Goal: Task Accomplishment & Management: Complete application form

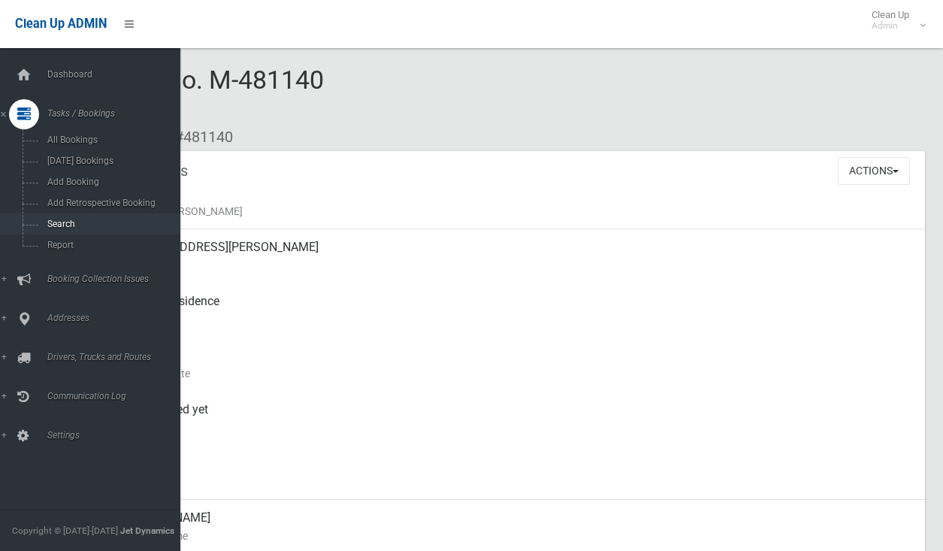
scroll to position [225, 0]
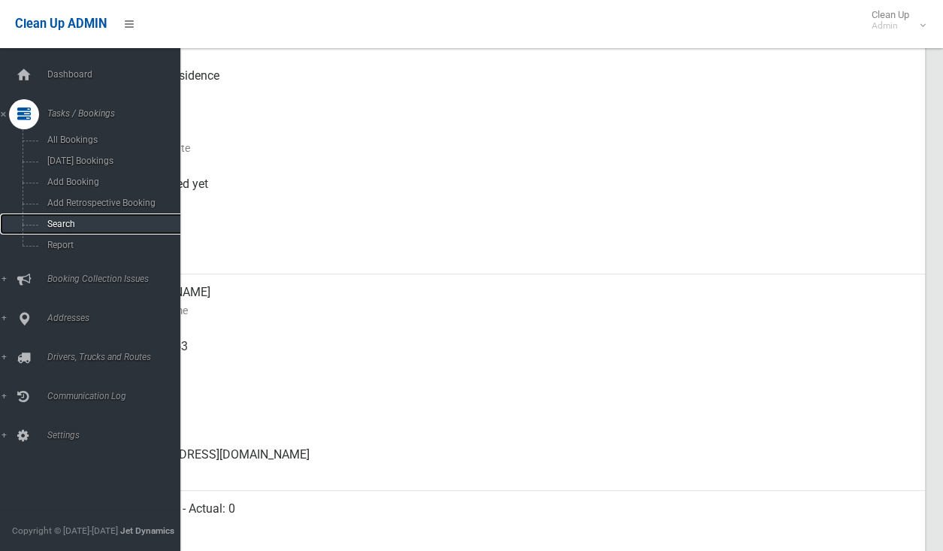
click at [45, 219] on link "Search" at bounding box center [96, 223] width 192 height 21
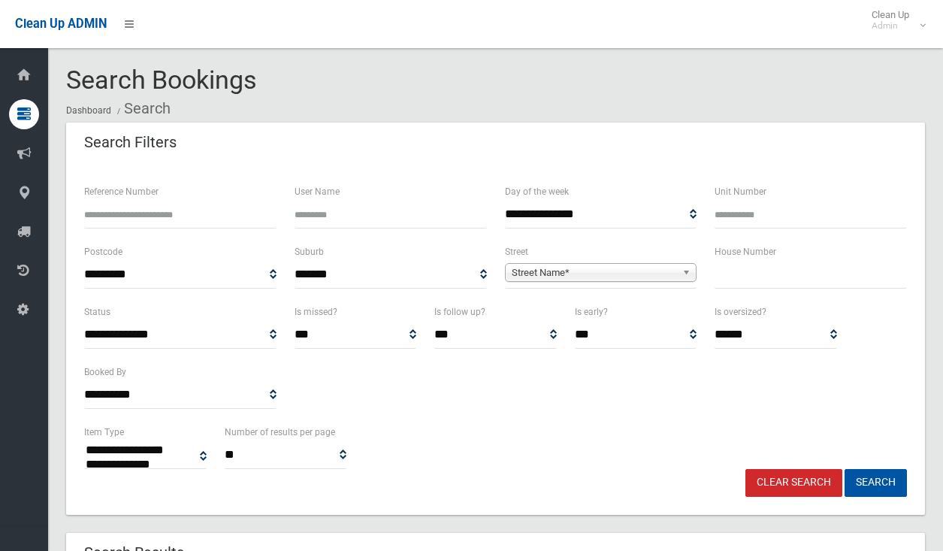
select select
click at [754, 279] on input "text" at bounding box center [811, 275] width 192 height 28
type input "***"
click at [623, 282] on div "Street Name*" at bounding box center [601, 272] width 192 height 19
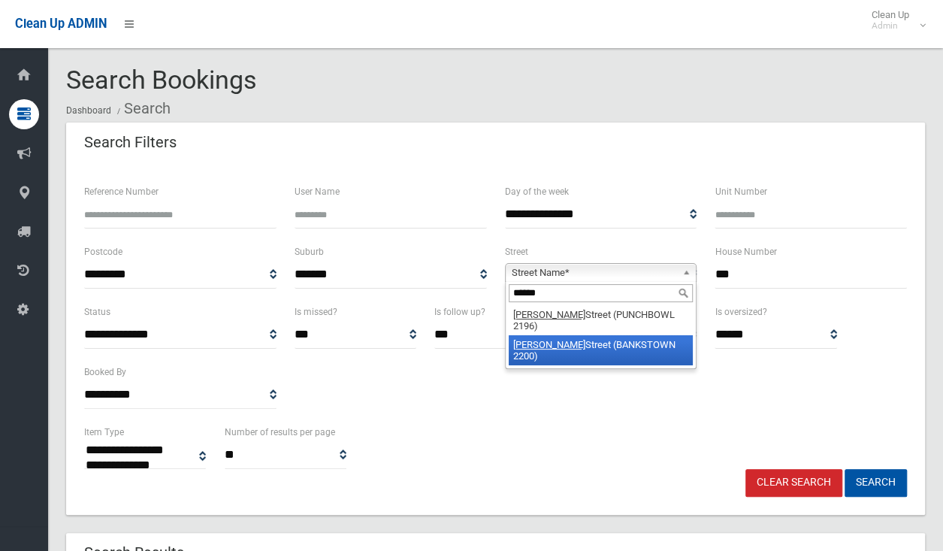
type input "******"
click at [618, 335] on li "Stacey Street (BANKSTOWN 2200)" at bounding box center [601, 350] width 185 height 30
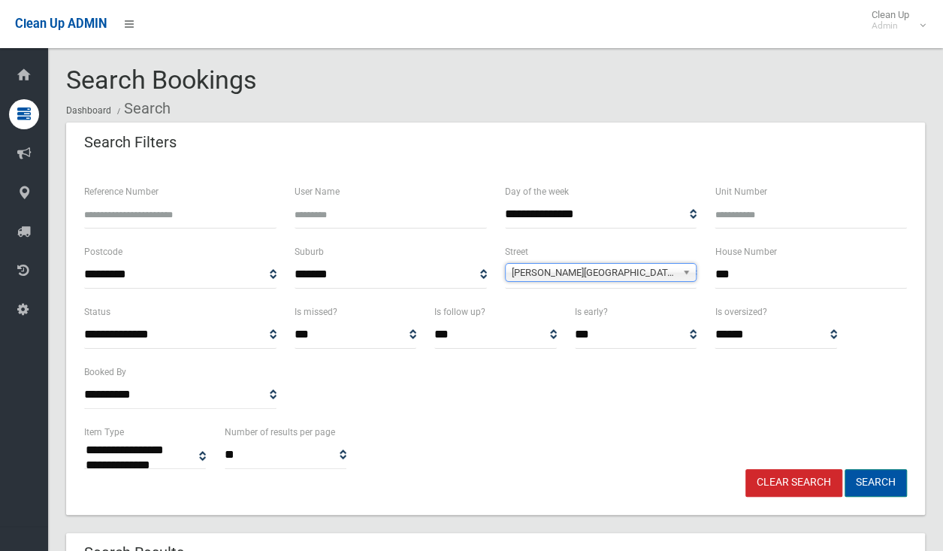
click at [881, 480] on button "Search" at bounding box center [876, 483] width 62 height 28
select select
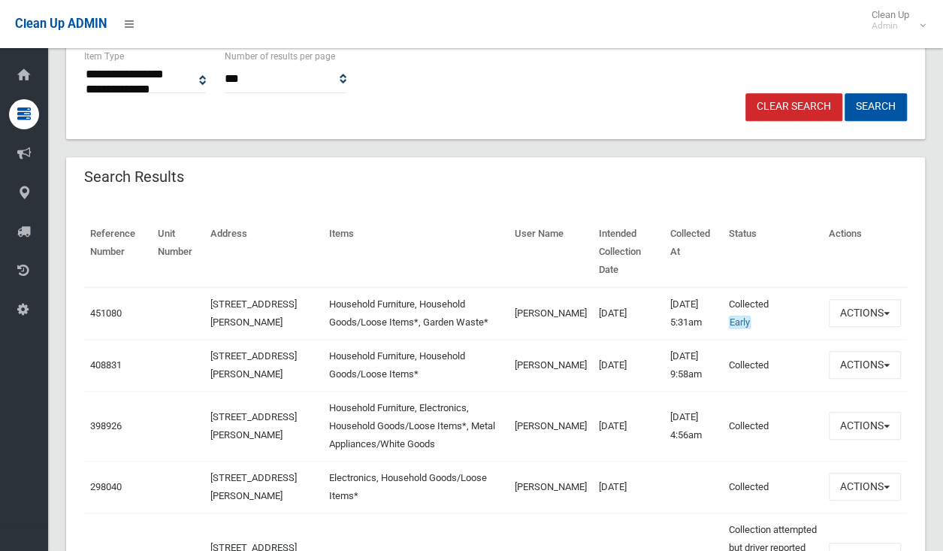
scroll to position [376, 0]
click at [845, 307] on button "Actions" at bounding box center [865, 313] width 72 height 28
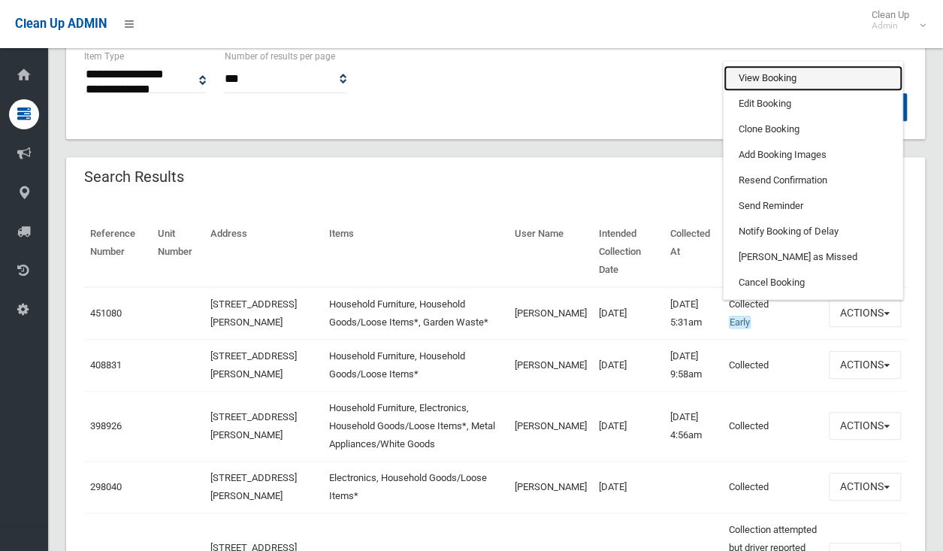
click at [796, 73] on link "View Booking" at bounding box center [813, 78] width 179 height 26
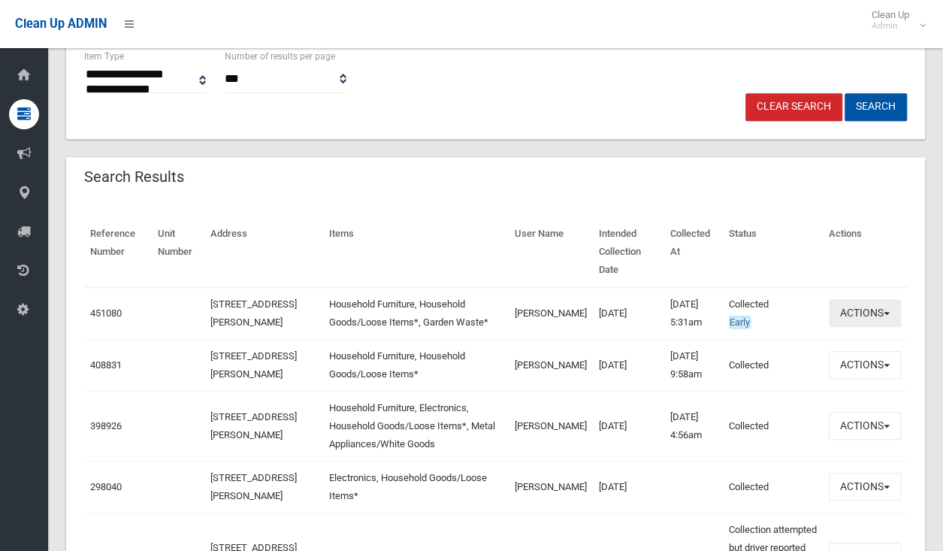
click at [865, 301] on button "Actions" at bounding box center [865, 313] width 72 height 28
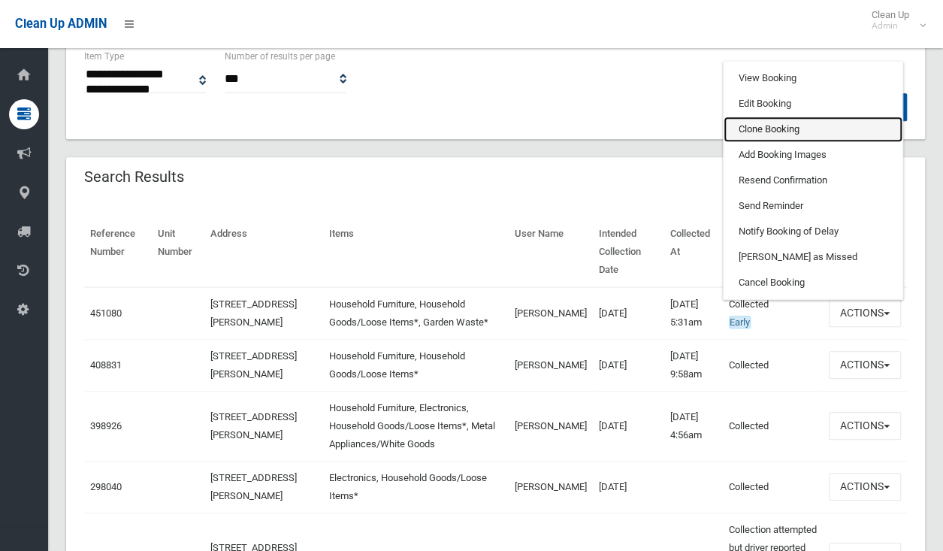
click at [762, 116] on link "Clone Booking" at bounding box center [813, 129] width 179 height 26
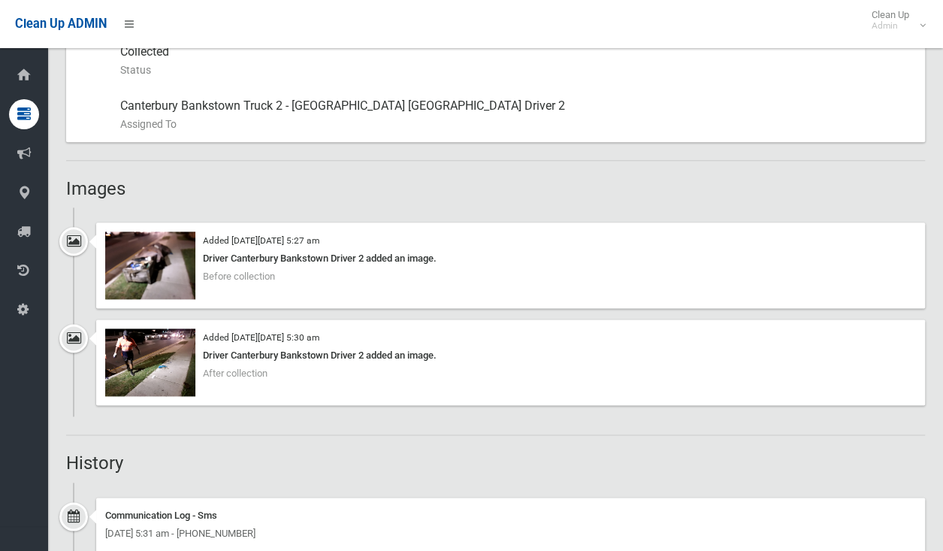
scroll to position [1052, 0]
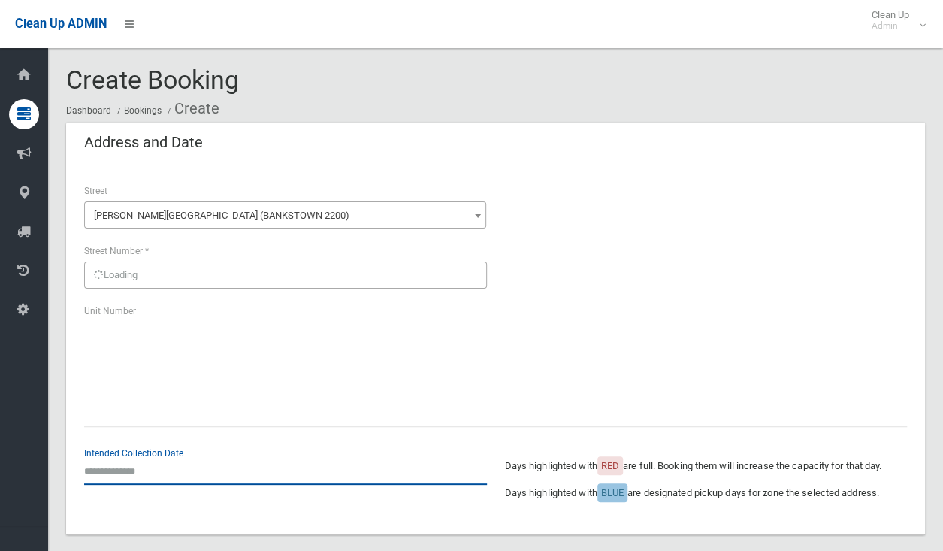
click at [140, 465] on input "text" at bounding box center [285, 471] width 403 height 28
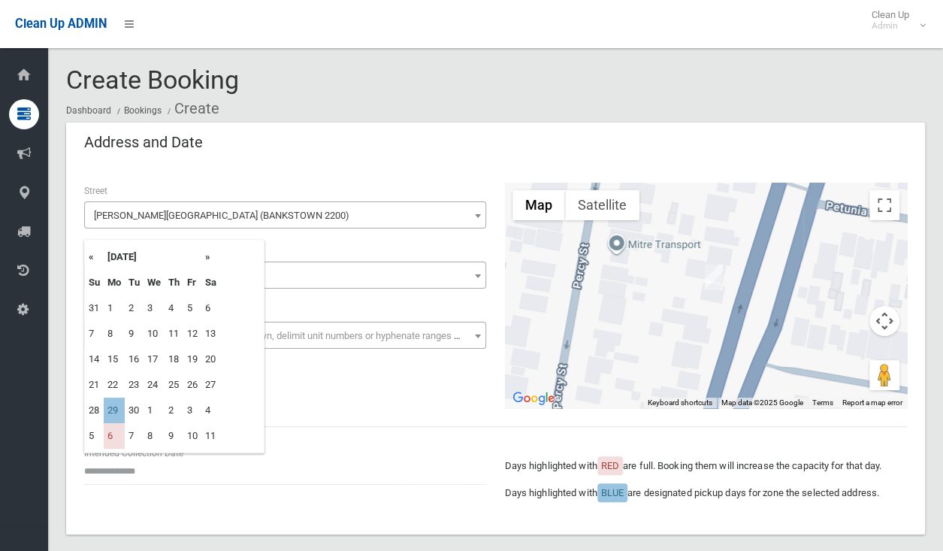
click at [213, 259] on th "»" at bounding box center [210, 257] width 19 height 26
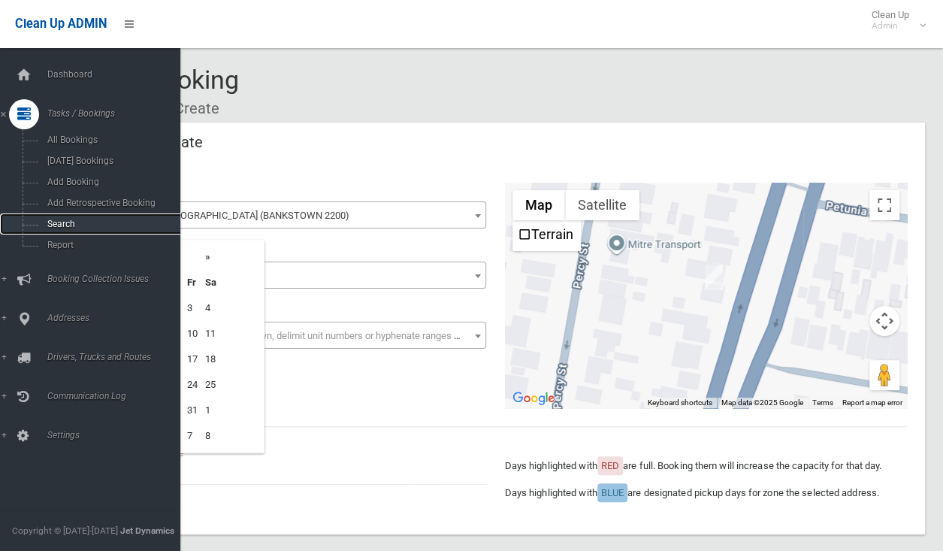
click at [72, 228] on span "Search" at bounding box center [111, 224] width 136 height 11
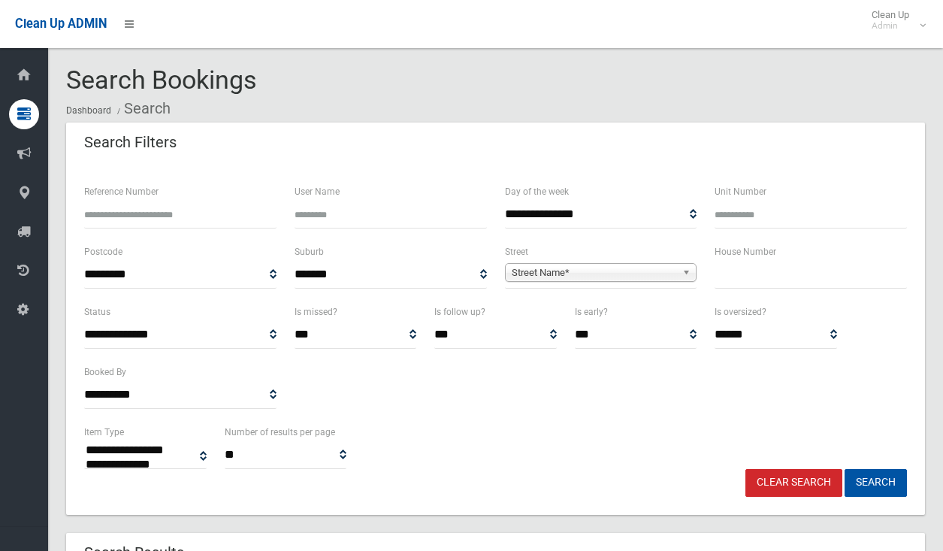
select select
type input "***"
click at [574, 265] on span "Street Name*" at bounding box center [594, 273] width 165 height 18
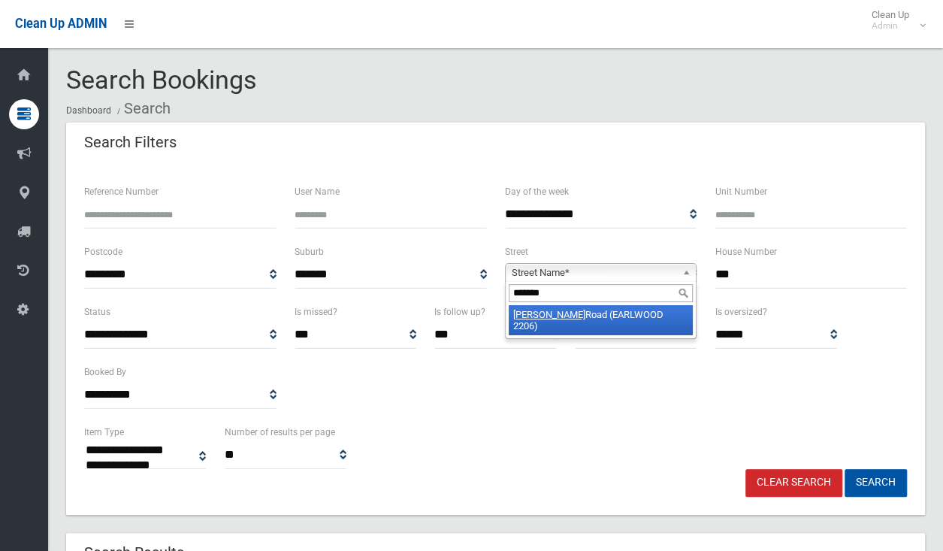
type input "*******"
click at [631, 317] on li "Wardell Road (EARLWOOD 2206)" at bounding box center [601, 320] width 185 height 30
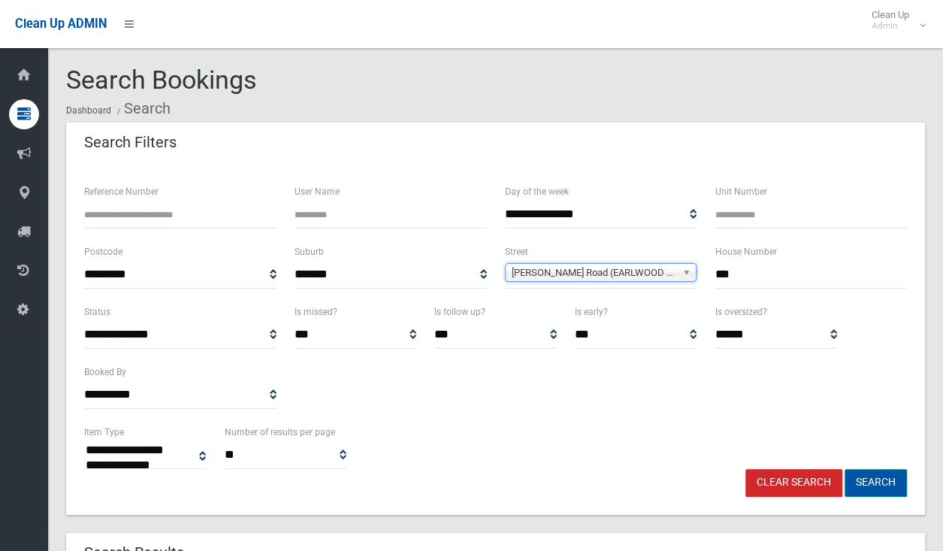
click at [873, 480] on button "Search" at bounding box center [876, 483] width 62 height 28
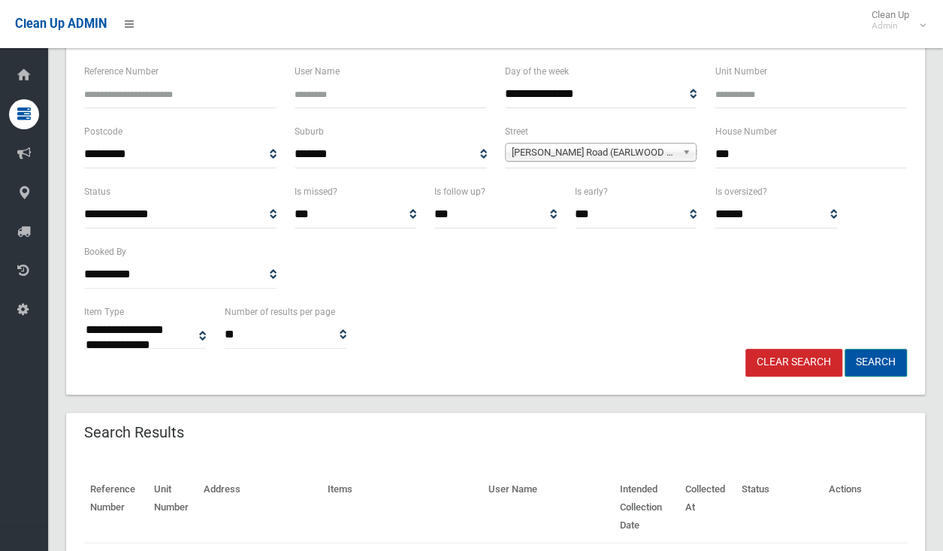
scroll to position [301, 0]
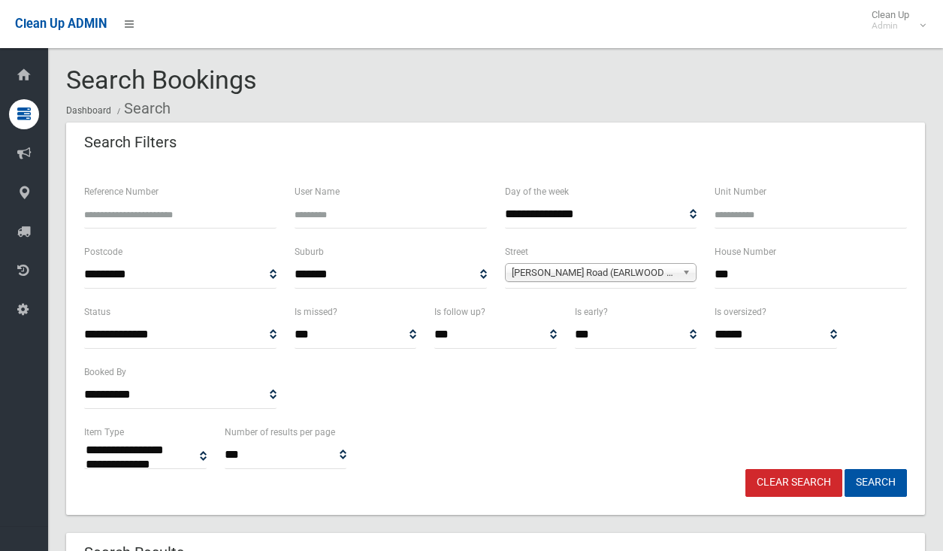
select select
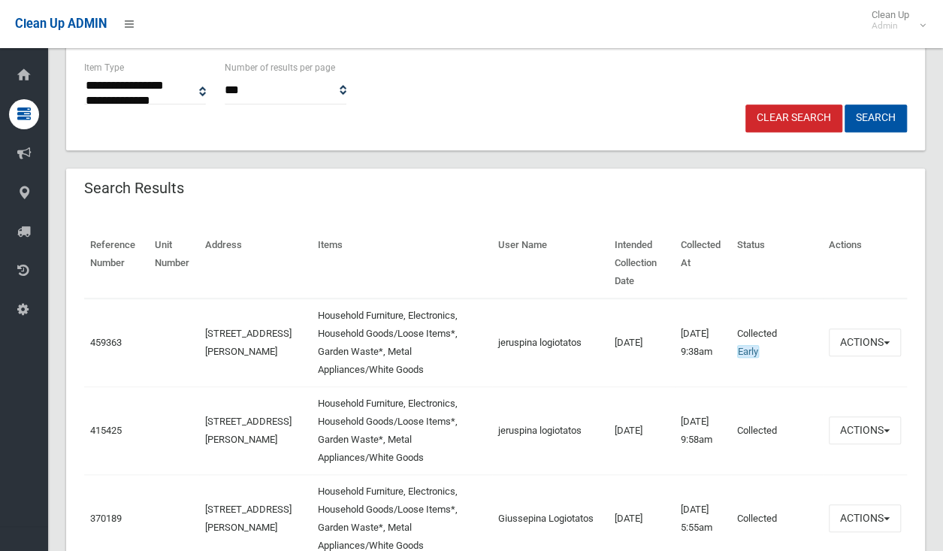
scroll to position [451, 0]
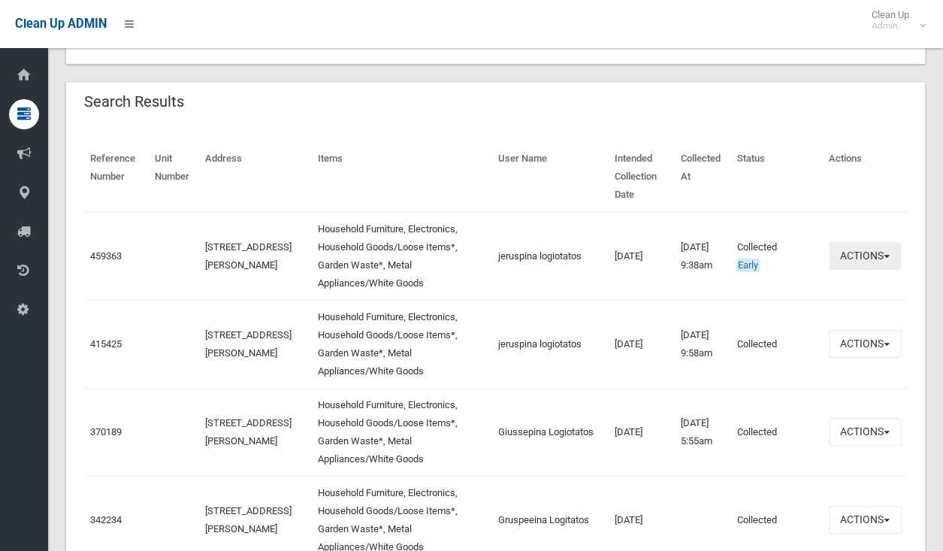
click at [870, 251] on button "Actions" at bounding box center [865, 256] width 72 height 28
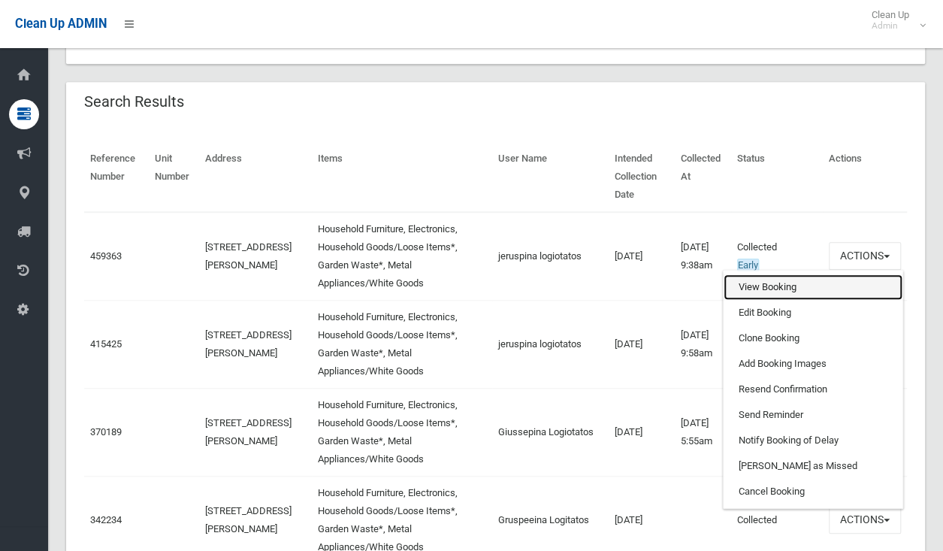
click at [771, 274] on link "View Booking" at bounding box center [813, 287] width 179 height 26
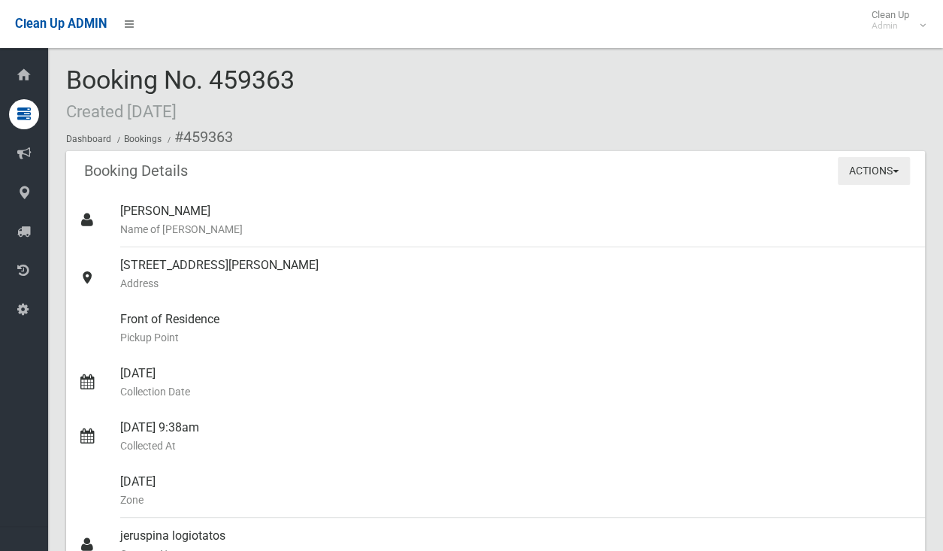
click at [890, 177] on button "Actions" at bounding box center [874, 171] width 72 height 28
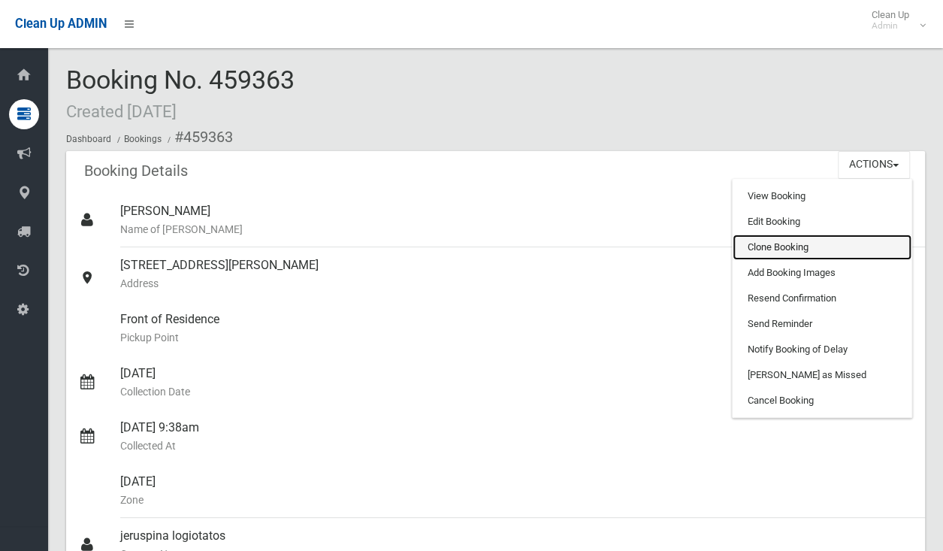
click at [786, 244] on link "Clone Booking" at bounding box center [822, 247] width 179 height 26
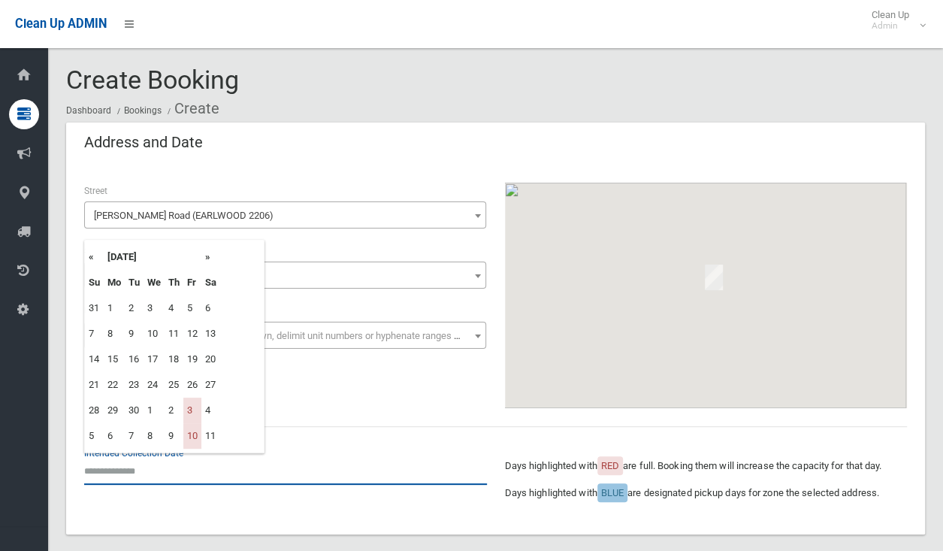
click at [141, 474] on input "text" at bounding box center [285, 471] width 403 height 28
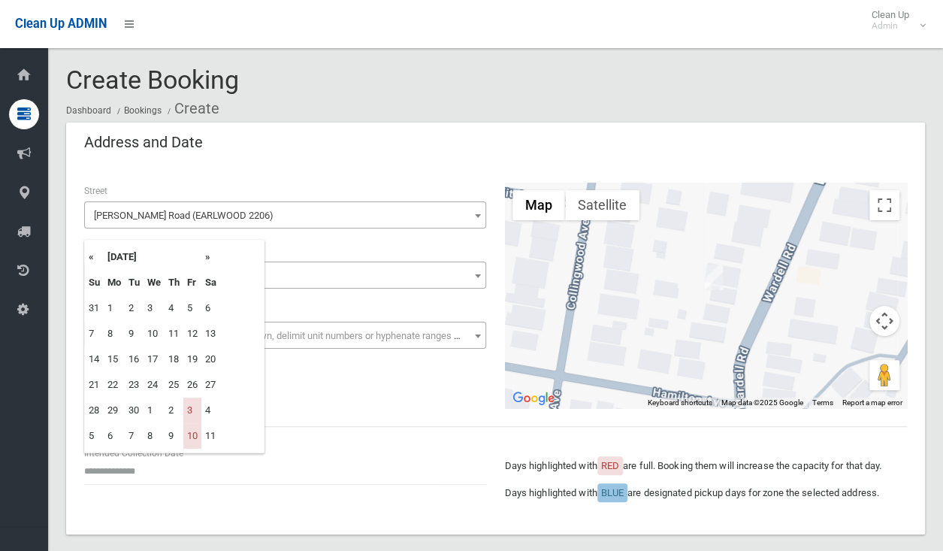
click at [213, 255] on th "»" at bounding box center [210, 257] width 19 height 26
click at [210, 256] on th "»" at bounding box center [210, 257] width 19 height 26
click at [194, 388] on td "21" at bounding box center [192, 385] width 18 height 26
type input "**********"
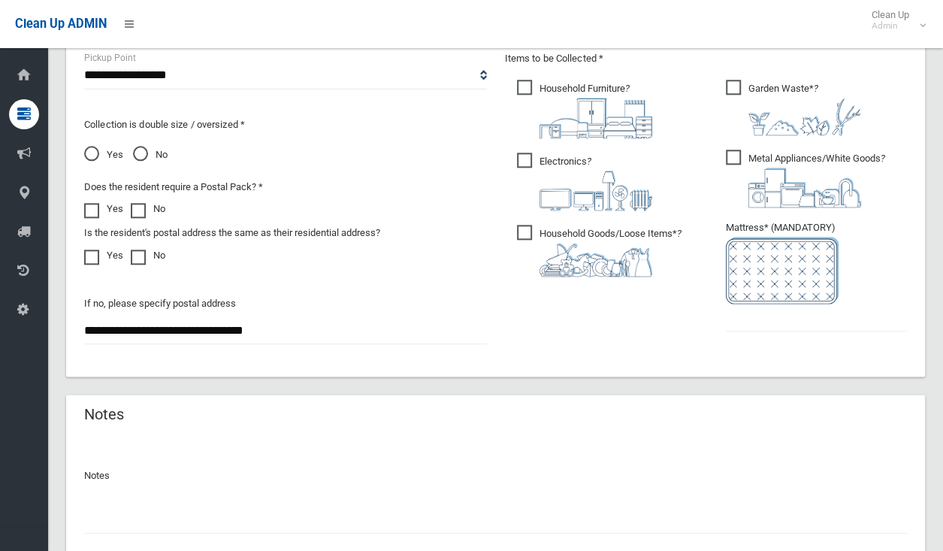
scroll to position [827, 0]
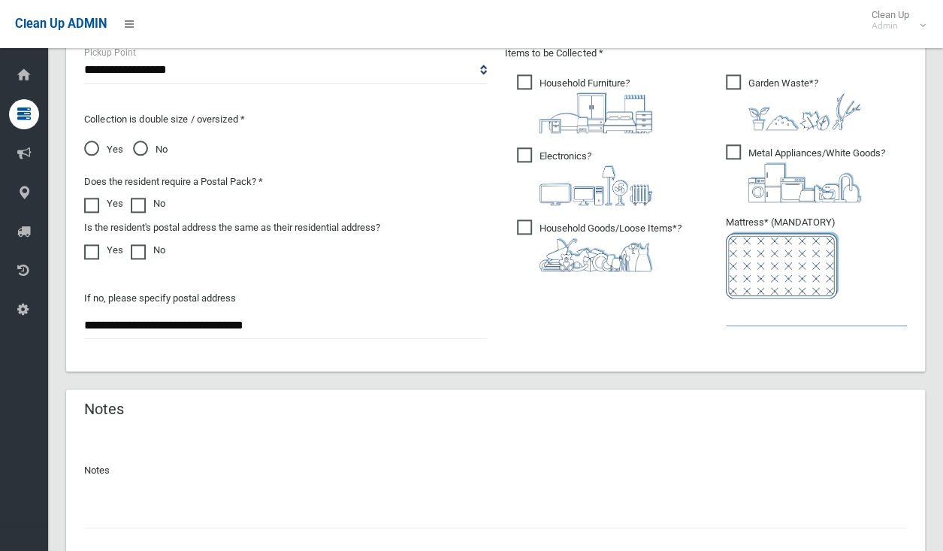
click at [767, 324] on input "text" at bounding box center [816, 312] width 181 height 28
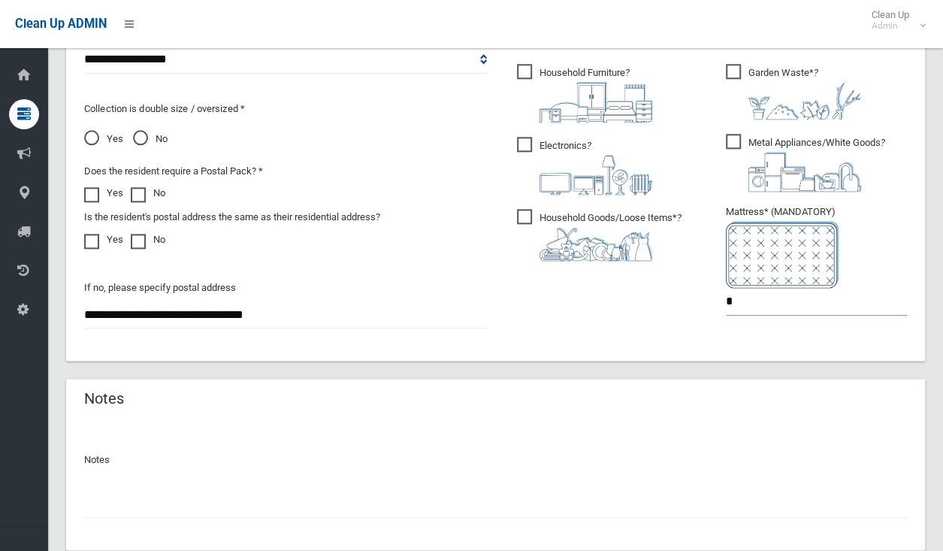
scroll to position [935, 0]
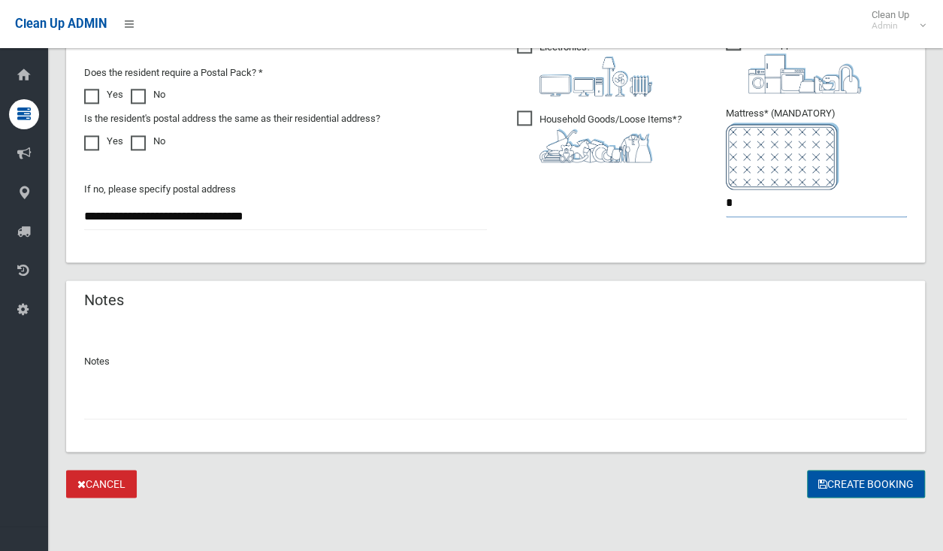
type input "*"
click at [844, 488] on button "Create Booking" at bounding box center [866, 484] width 118 height 28
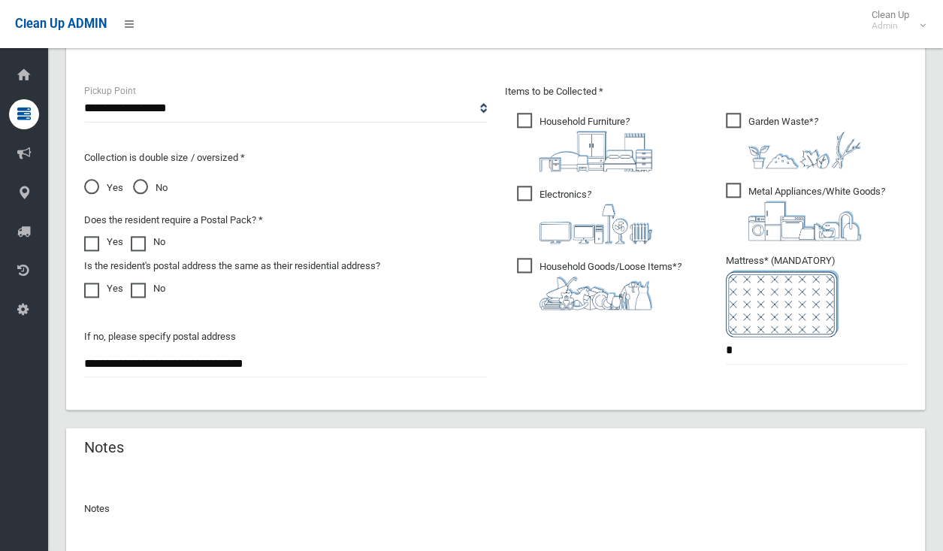
scroll to position [785, 0]
